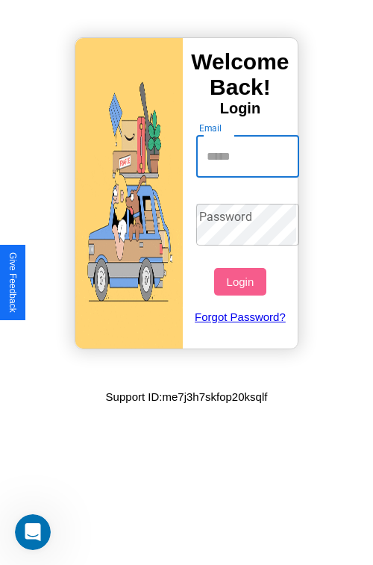
click at [249, 156] on input "Email" at bounding box center [248, 157] width 104 height 42
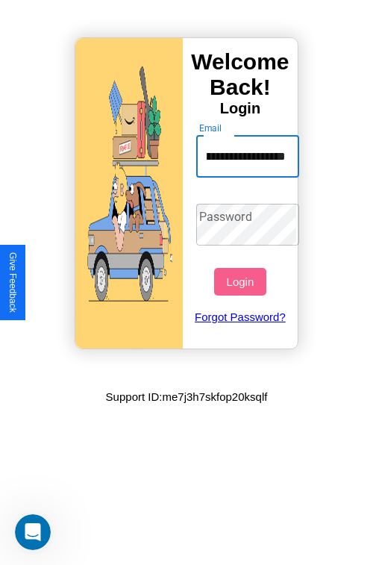
scroll to position [0, 54]
type input "**********"
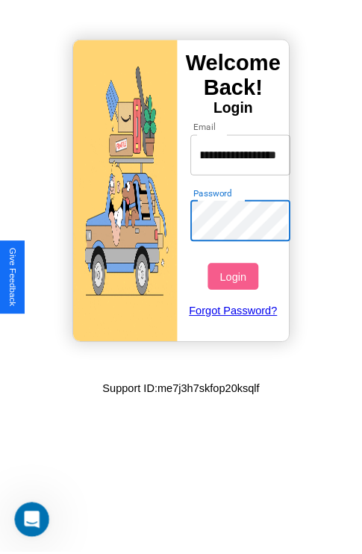
scroll to position [0, 0]
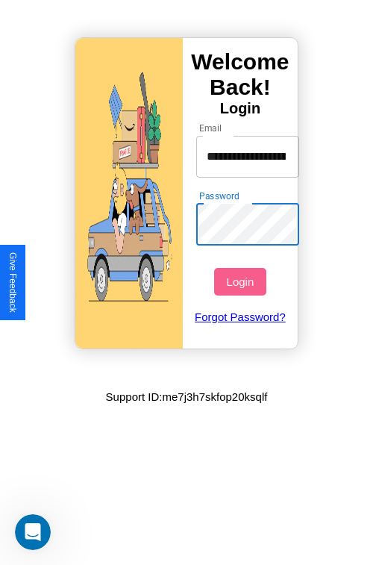
click at [242, 281] on button "Login" at bounding box center [240, 282] width 52 height 28
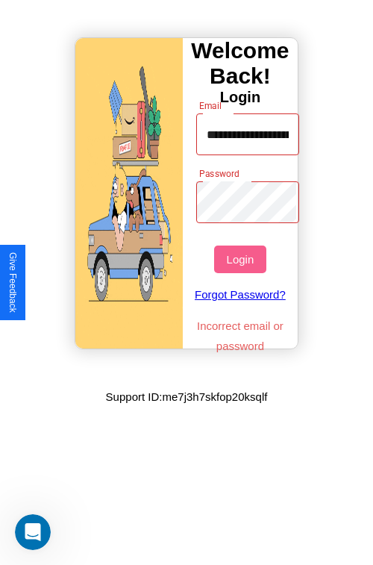
click at [242, 259] on button "Login" at bounding box center [240, 260] width 52 height 28
